Goal: Information Seeking & Learning: Learn about a topic

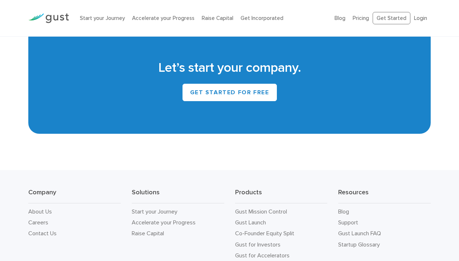
scroll to position [3297, 0]
